Goal: Task Accomplishment & Management: Complete application form

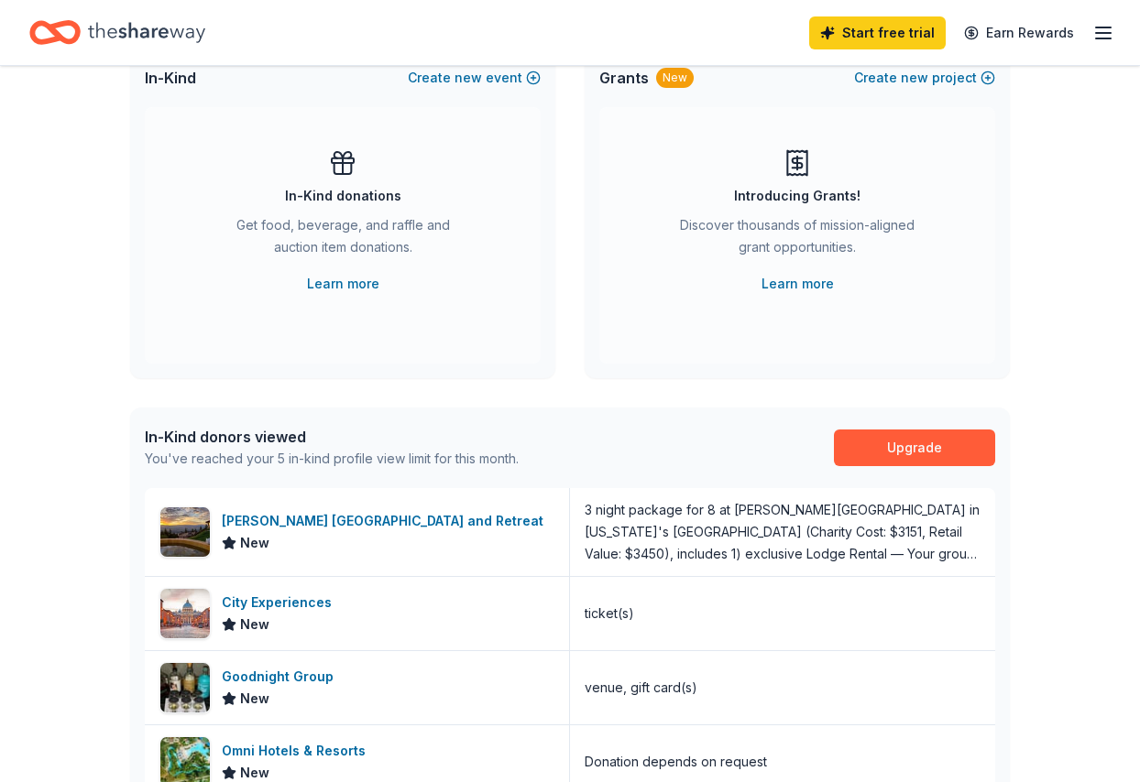
scroll to position [275, 0]
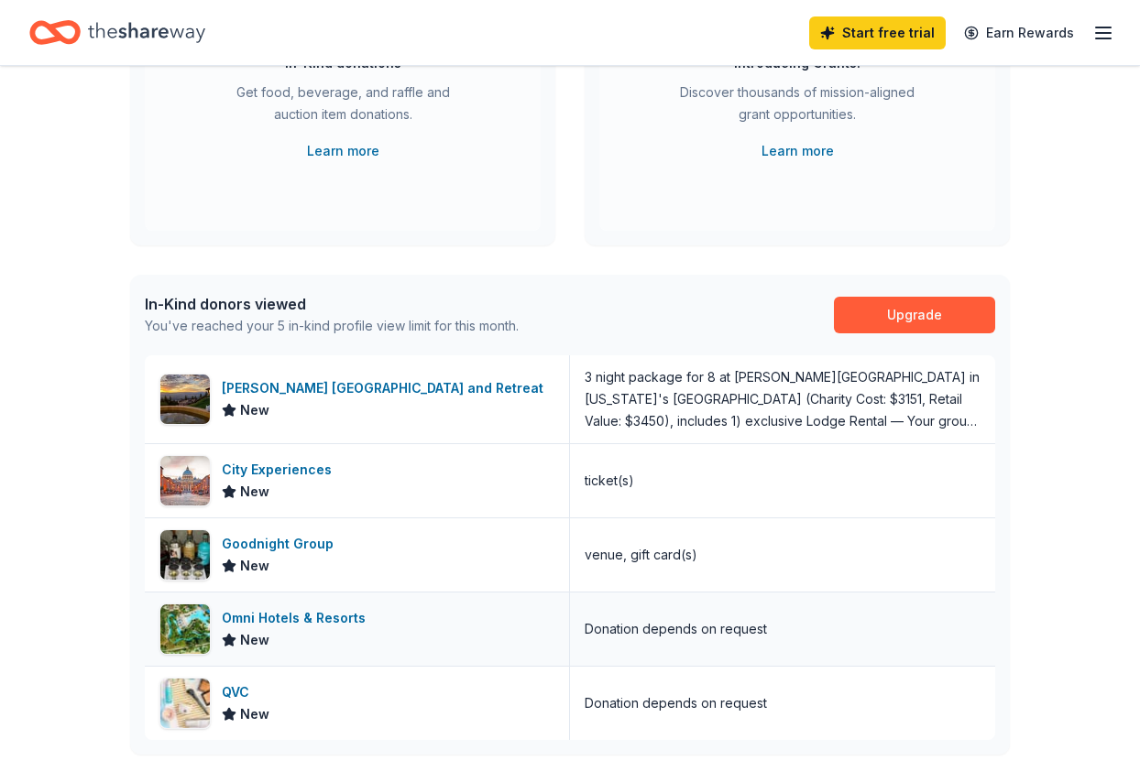
click at [255, 614] on div "Omni Hotels & Resorts" at bounding box center [297, 618] width 151 height 22
click at [344, 157] on link "Learn more" at bounding box center [343, 151] width 72 height 22
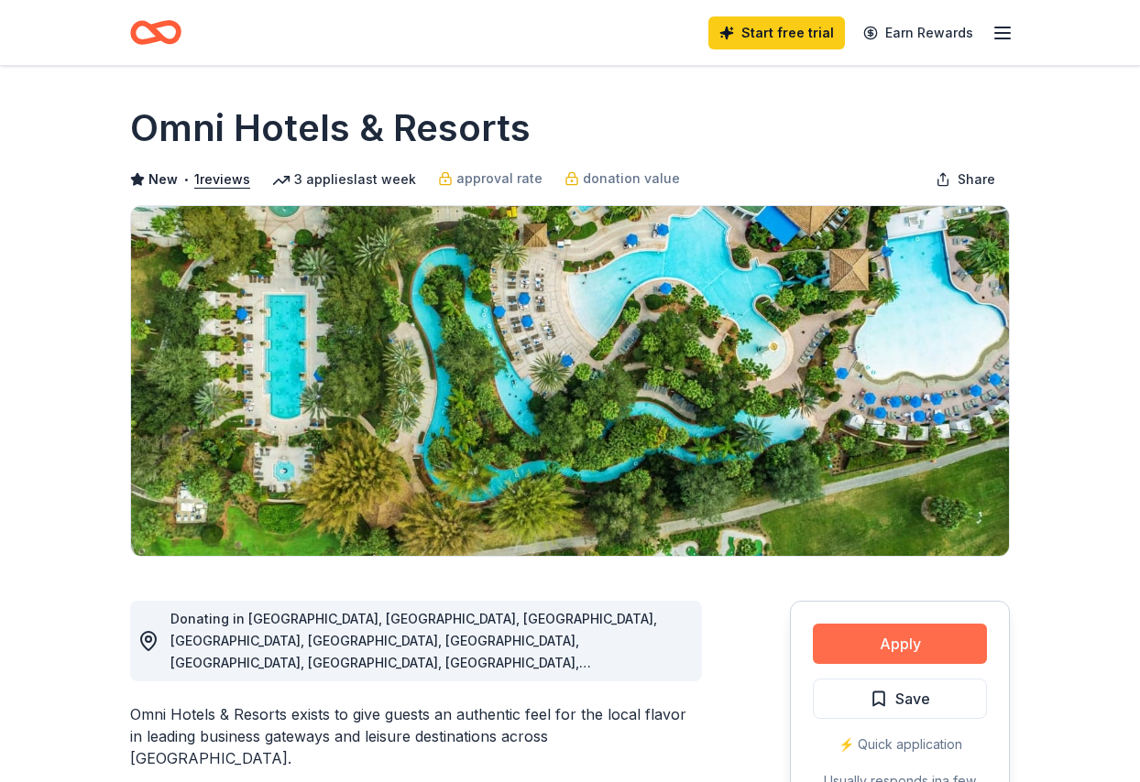
click at [889, 649] on button "Apply" at bounding box center [900, 644] width 174 height 40
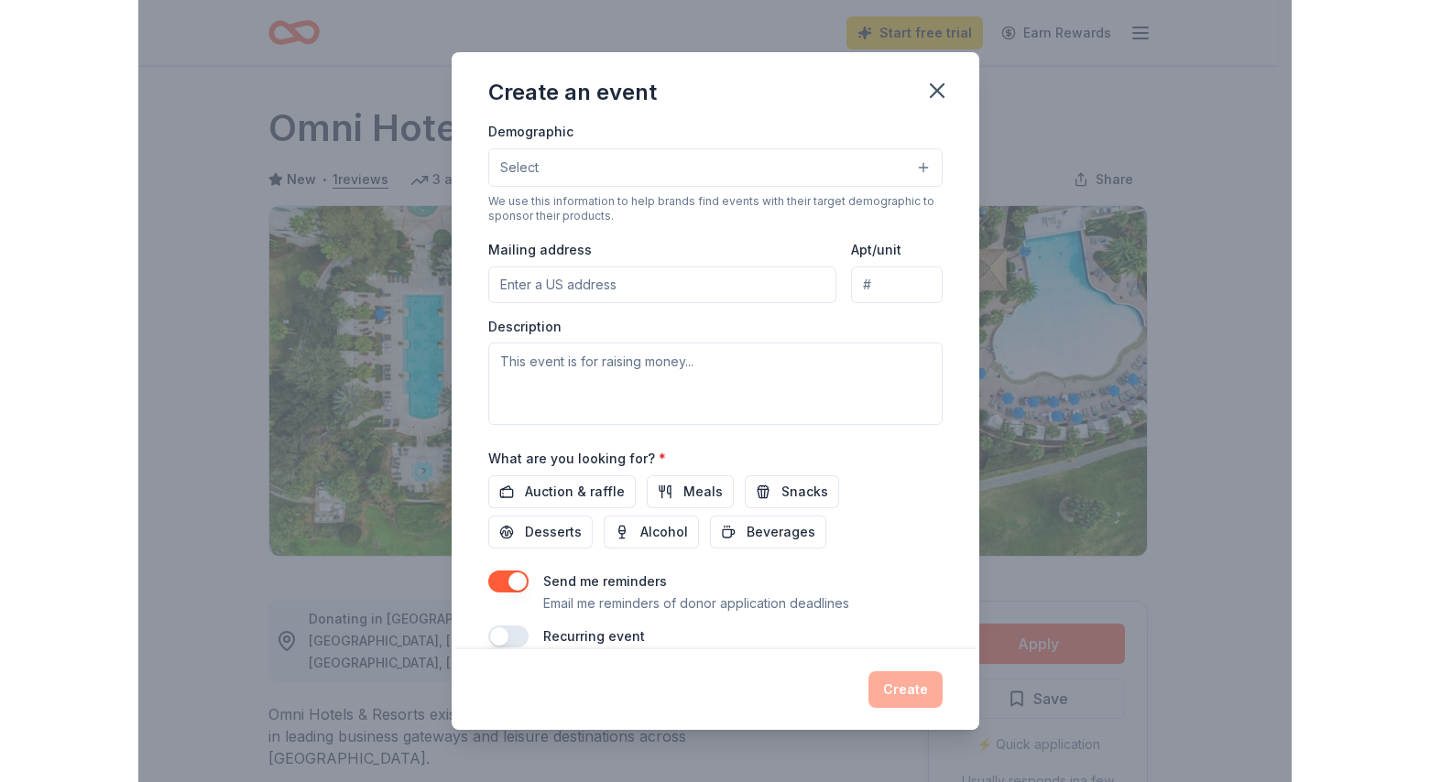
scroll to position [352, 0]
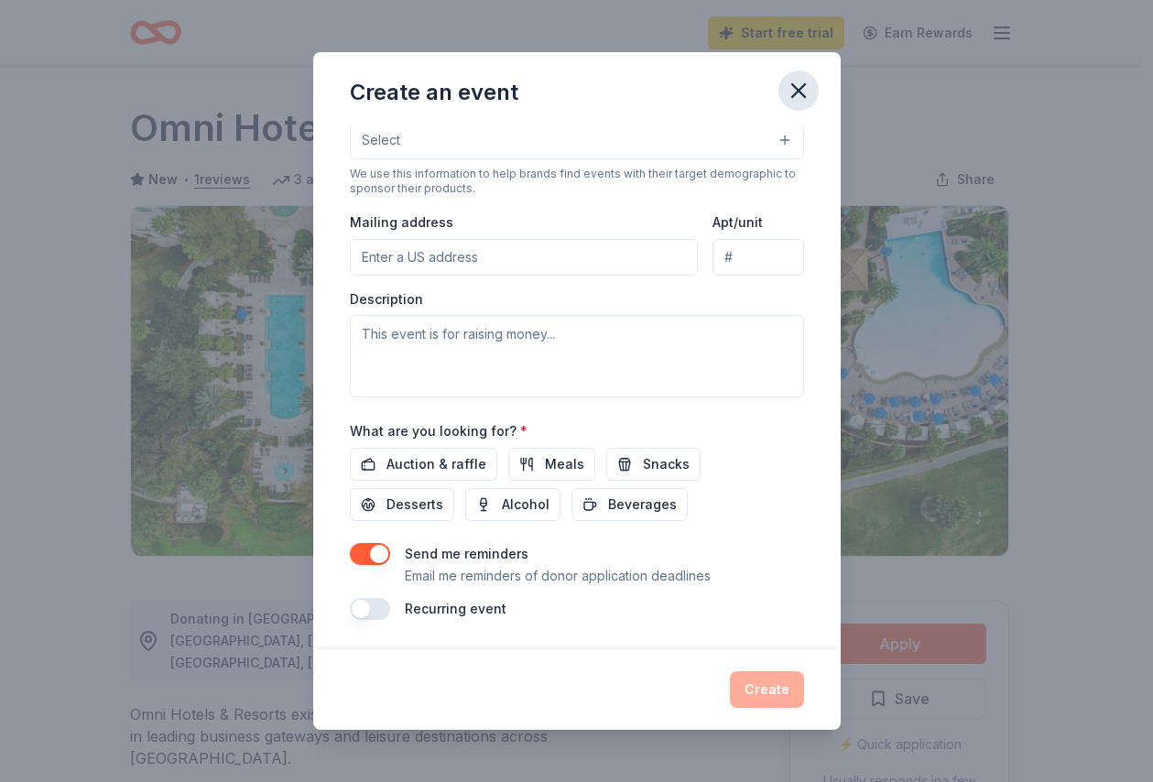
click at [798, 93] on icon "button" at bounding box center [798, 90] width 13 height 13
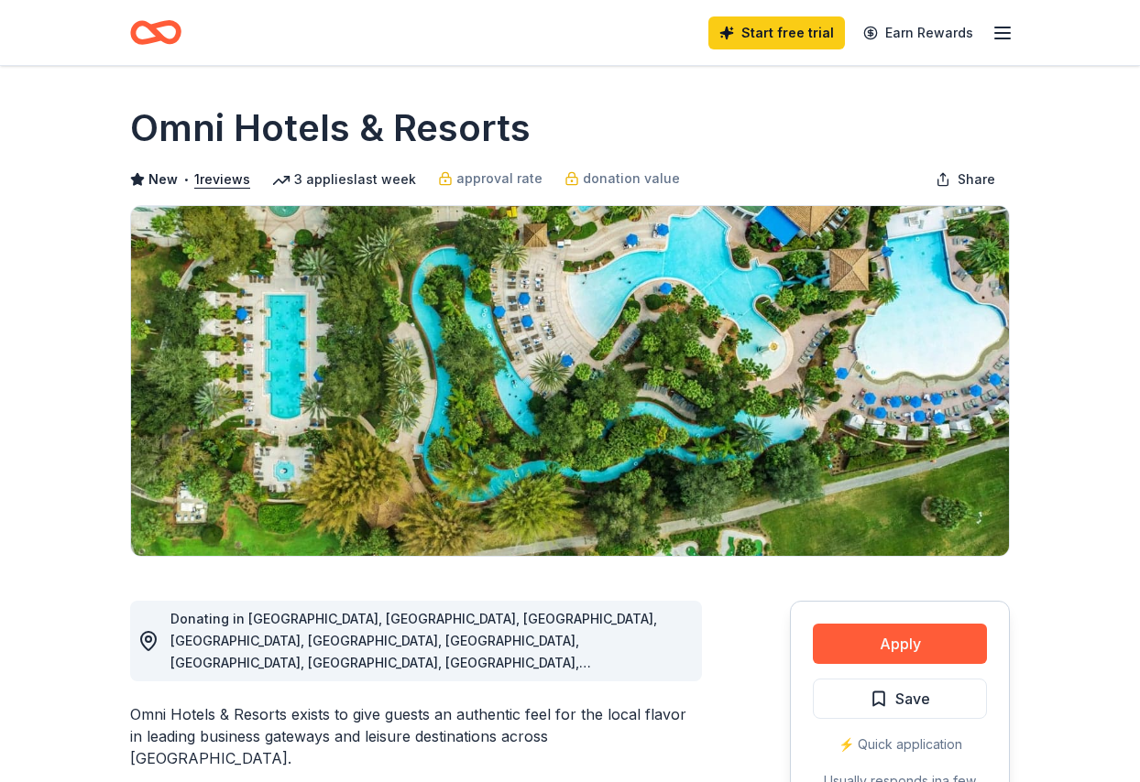
click at [335, 184] on div "3 applies last week" at bounding box center [344, 180] width 144 height 22
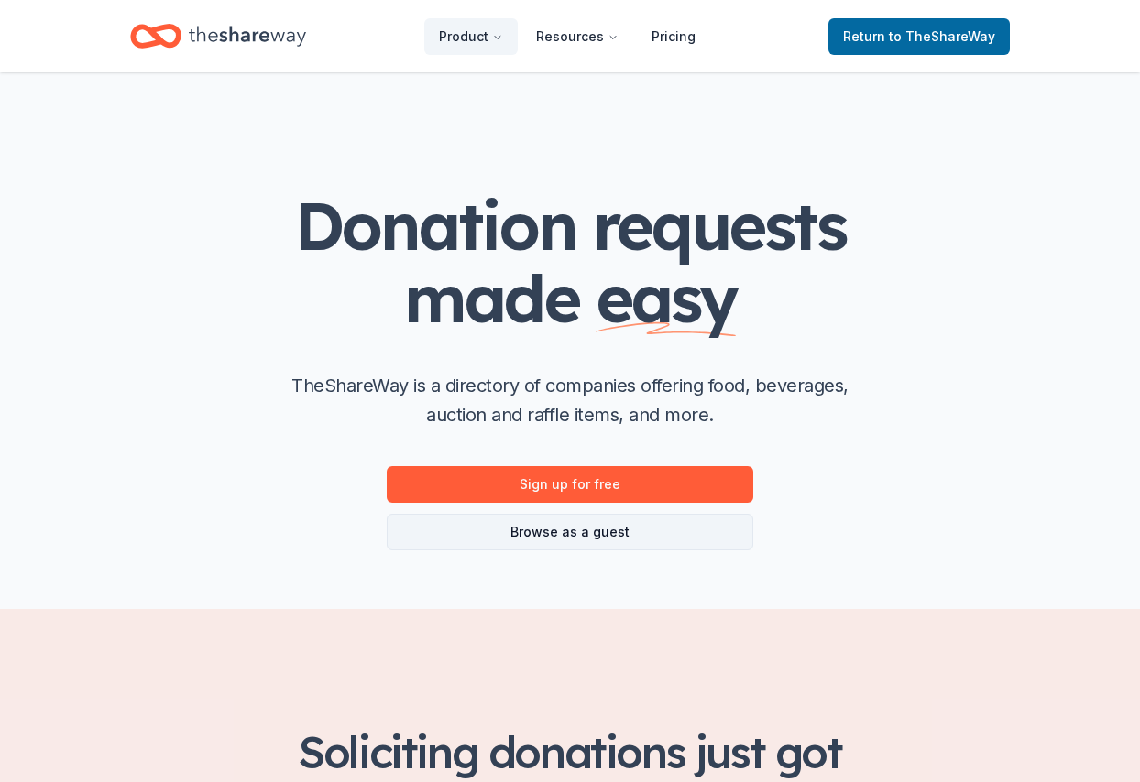
click at [516, 522] on link "Browse as a guest" at bounding box center [570, 532] width 366 height 37
